Goal: Task Accomplishment & Management: Complete application form

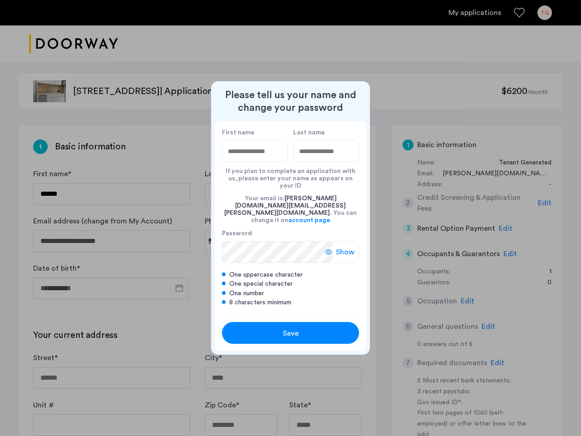
click at [291, 218] on div "Your email is: [PERSON_NAME][DOMAIN_NAME][EMAIL_ADDRESS][PERSON_NAME][DOMAIN_NA…" at bounding box center [290, 209] width 137 height 40
click at [342, 247] on span "Show" at bounding box center [345, 252] width 19 height 11
click at [291, 328] on span "Save" at bounding box center [291, 333] width 16 height 11
